Goal: Information Seeking & Learning: Check status

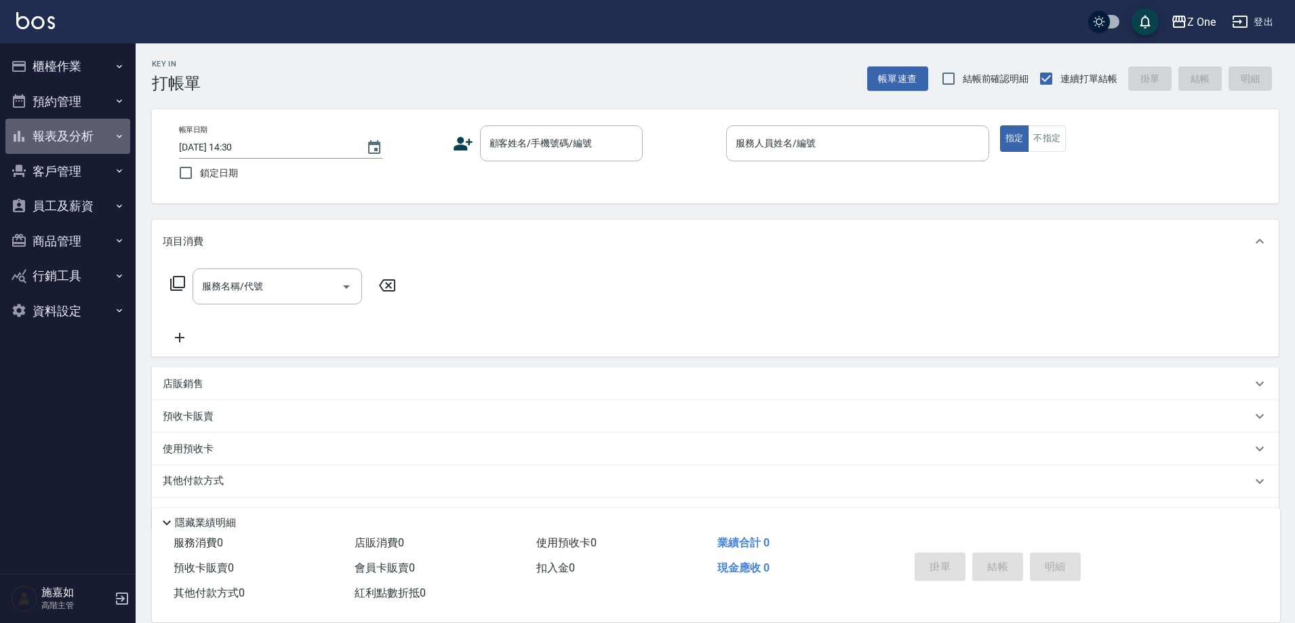
click at [113, 132] on button "報表及分析" at bounding box center [67, 136] width 125 height 35
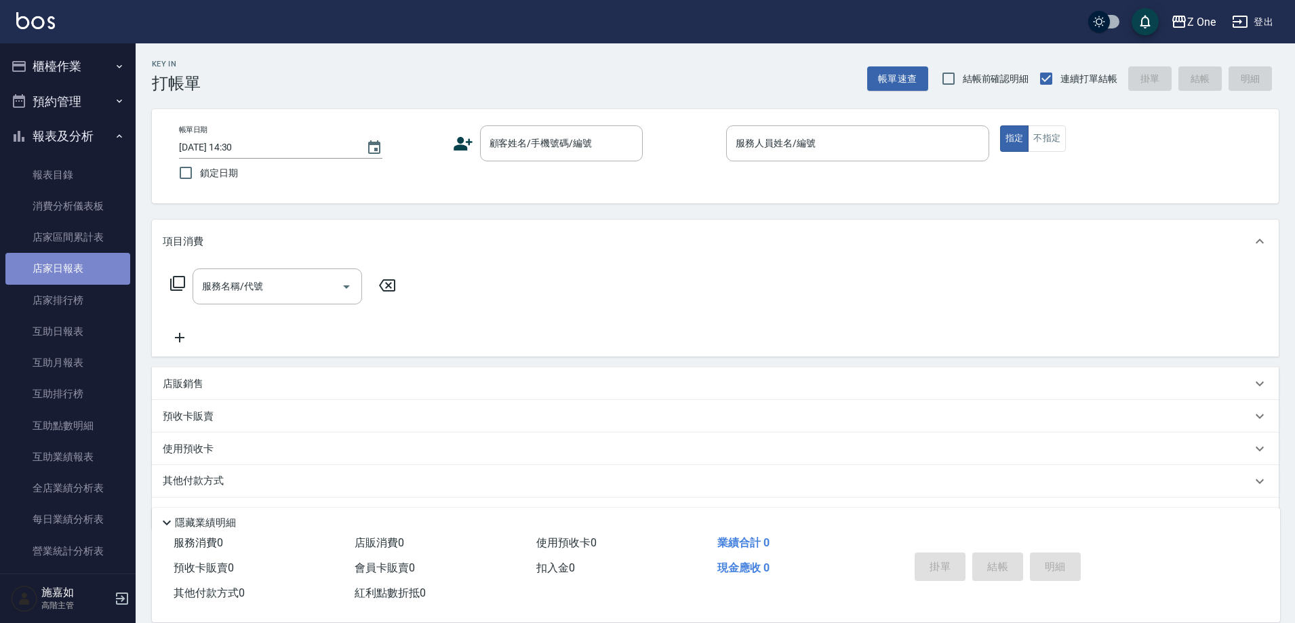
click at [80, 275] on link "店家日報表" at bounding box center [67, 268] width 125 height 31
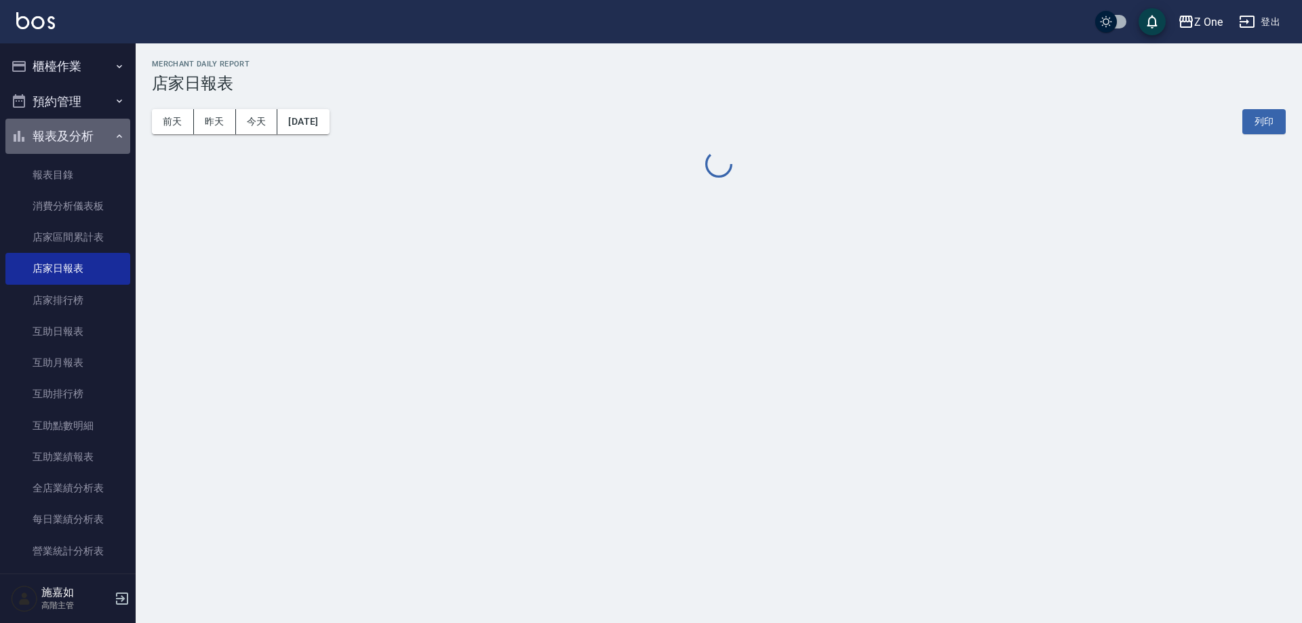
click at [114, 131] on icon "button" at bounding box center [119, 136] width 11 height 11
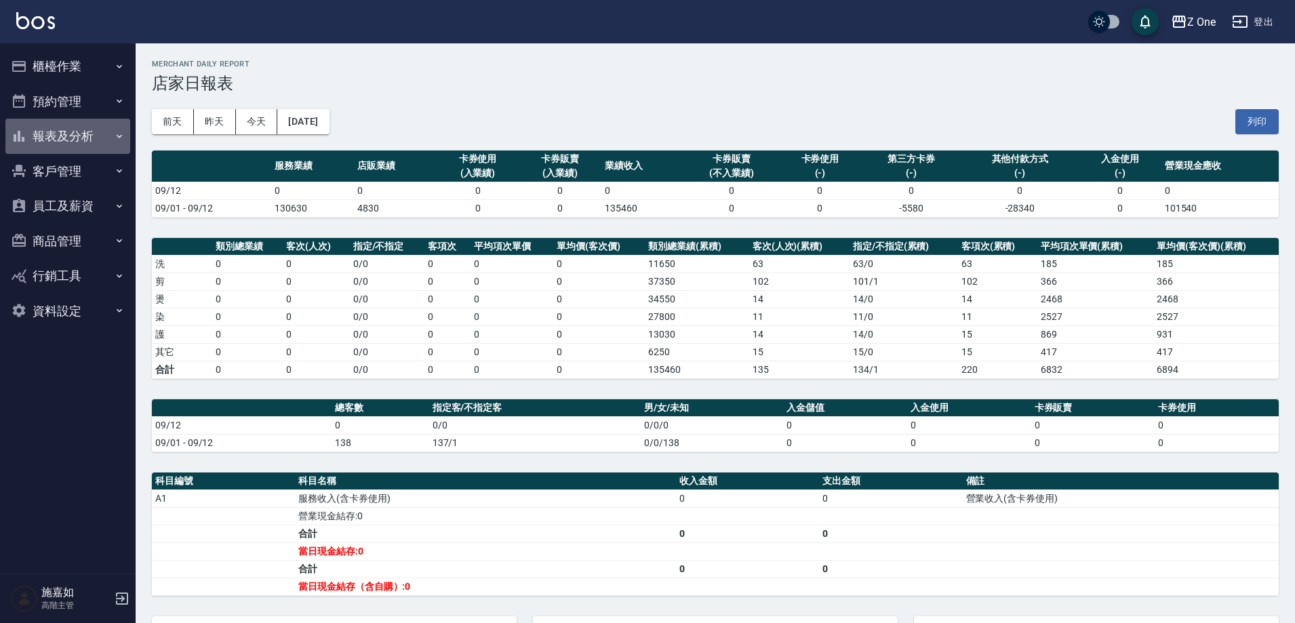
click at [112, 136] on button "報表及分析" at bounding box center [67, 136] width 125 height 35
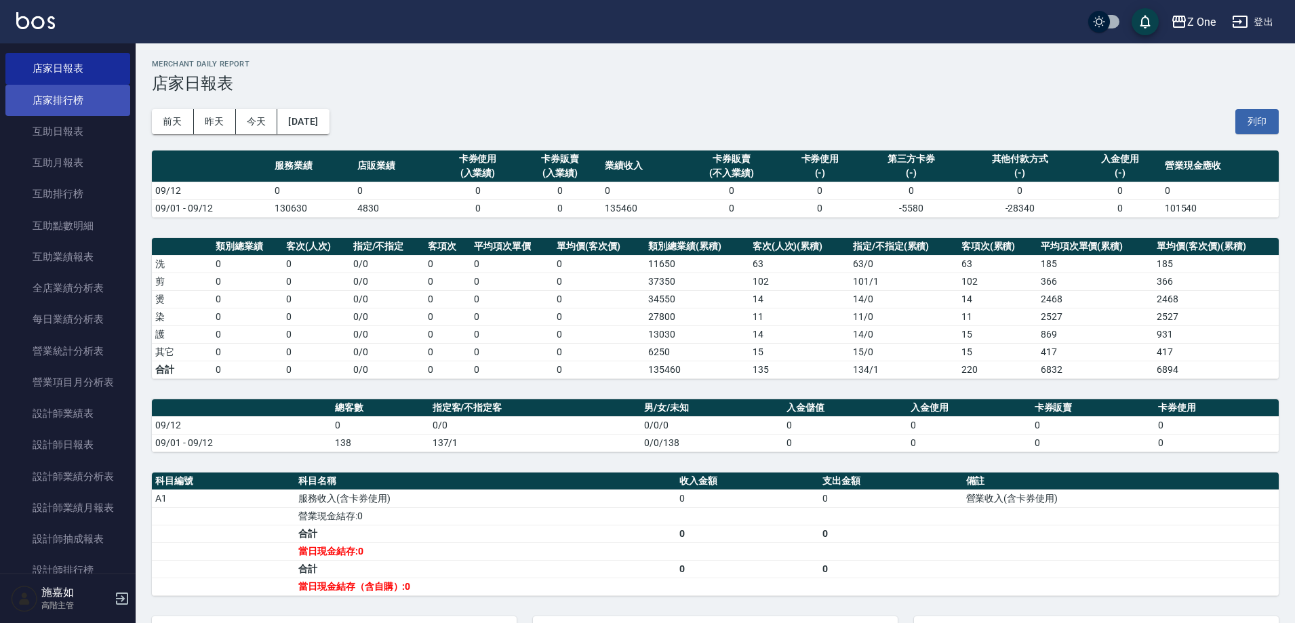
scroll to position [203, 0]
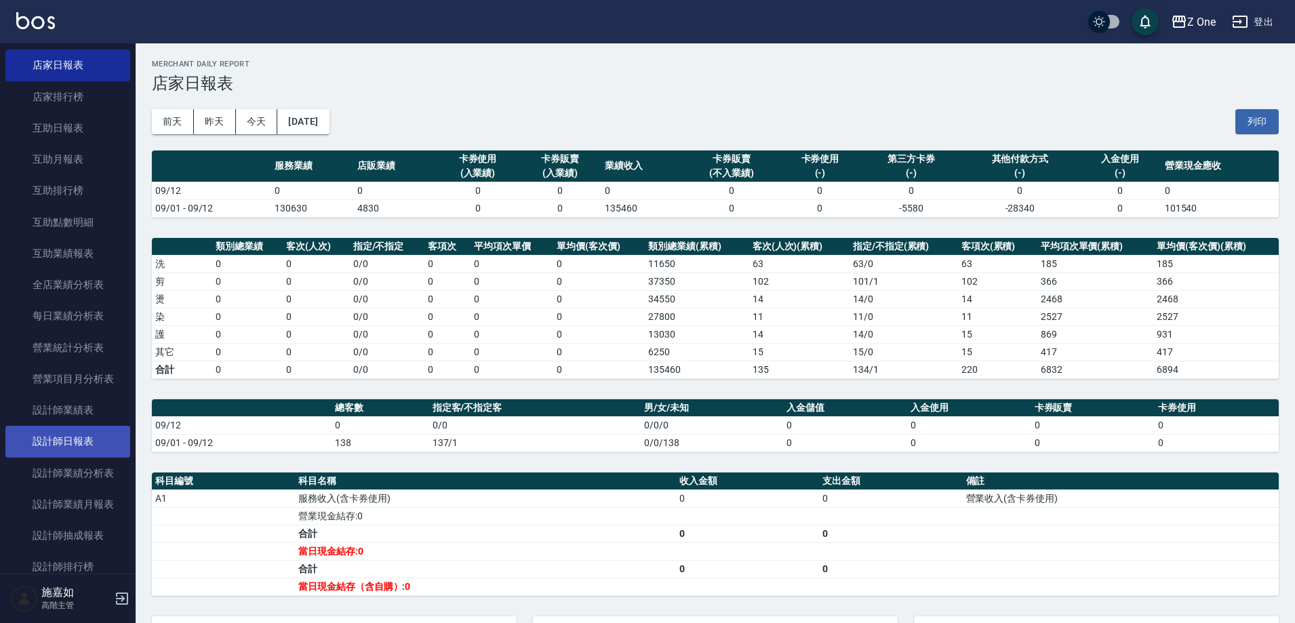
click at [52, 445] on link "設計師日報表" at bounding box center [67, 441] width 125 height 31
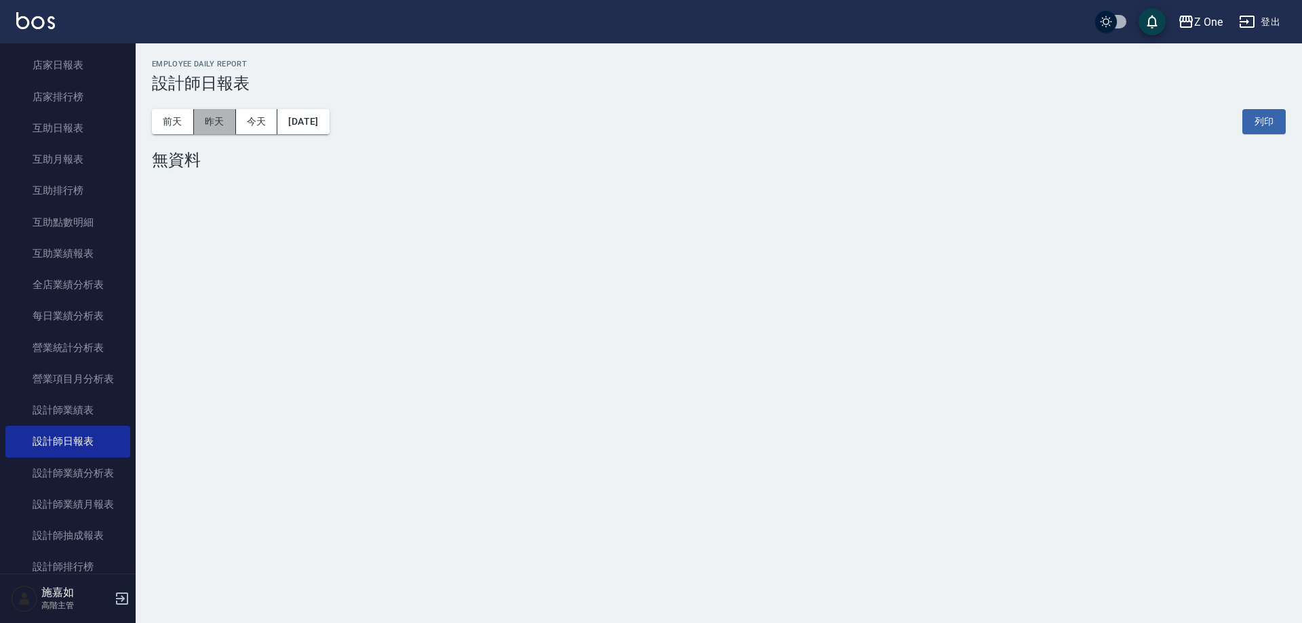
click at [222, 121] on button "昨天" at bounding box center [215, 121] width 42 height 25
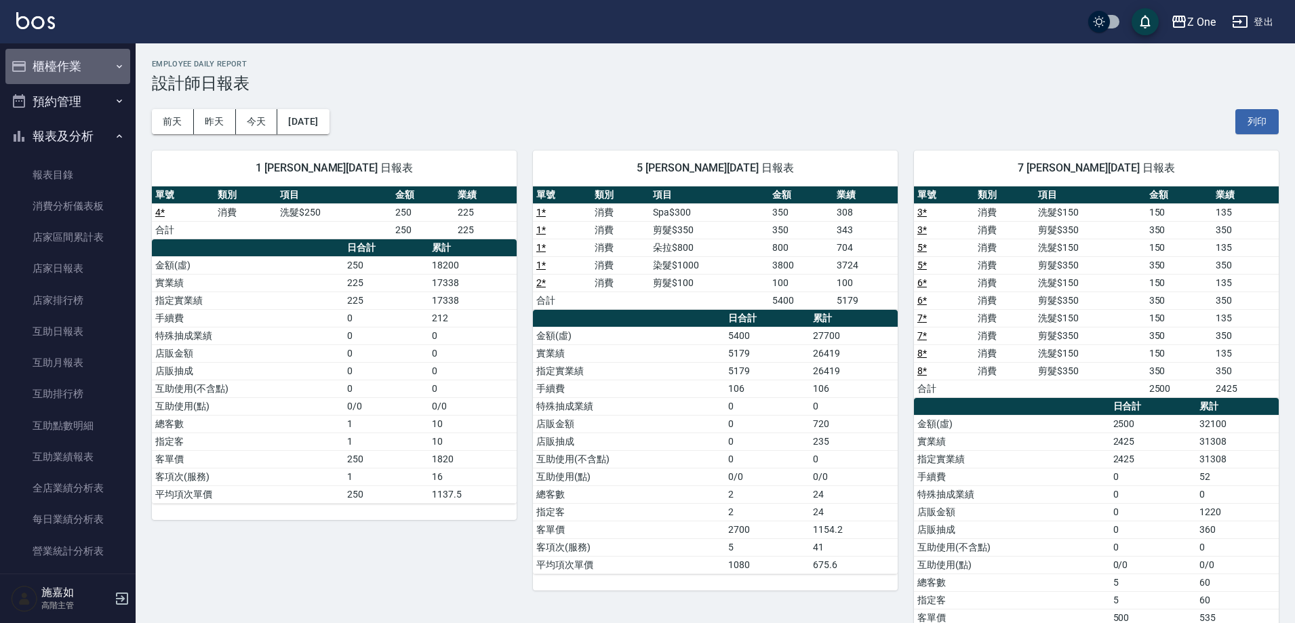
click at [114, 70] on icon "button" at bounding box center [119, 66] width 11 height 11
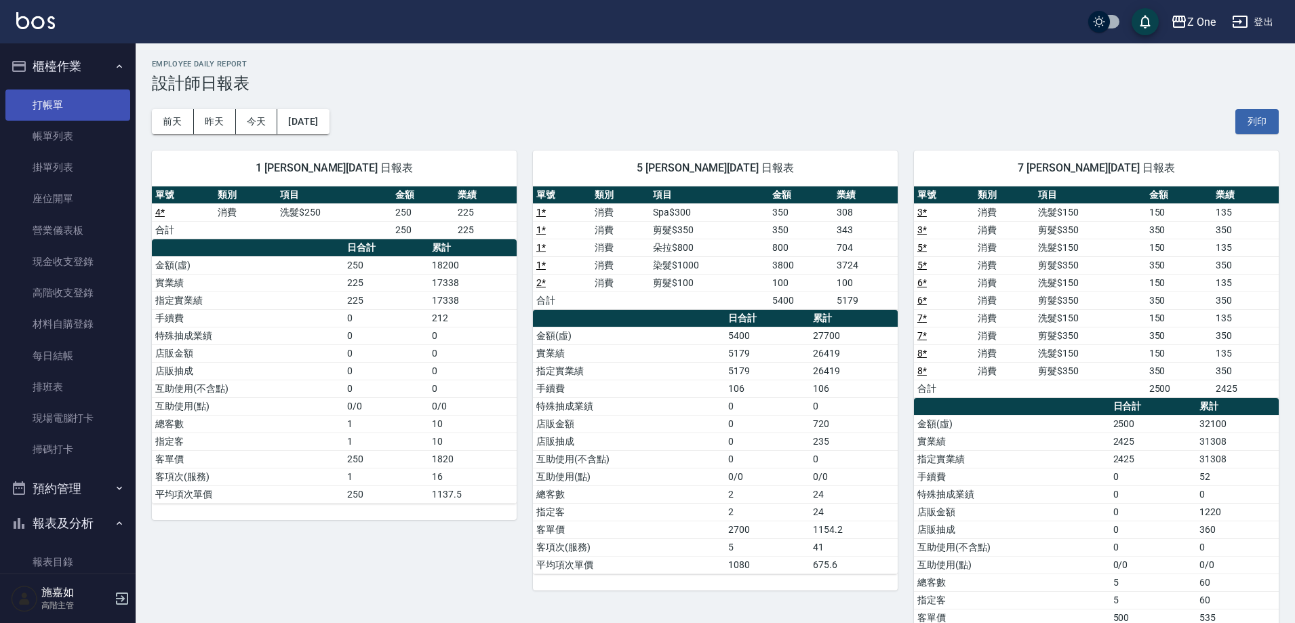
click at [66, 99] on link "打帳單" at bounding box center [67, 105] width 125 height 31
